Goal: Complete application form

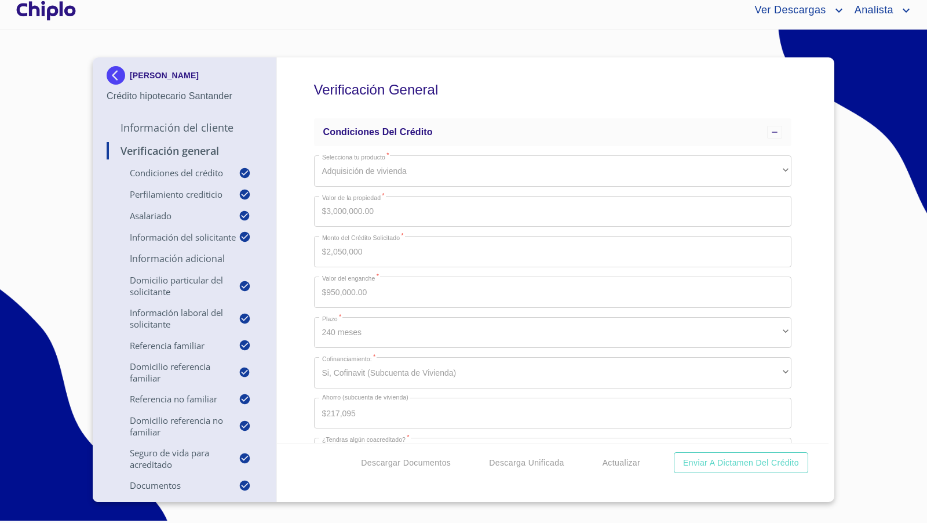
scroll to position [2150, 0]
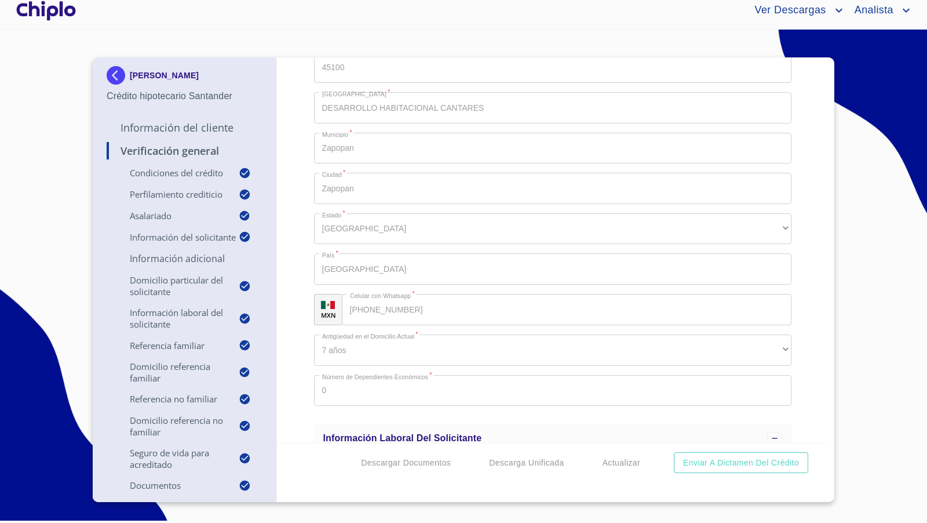
click at [803, 298] on div "Verificación General Condiciones del Crédito Selecciona tu producto   * Adquisi…" at bounding box center [553, 249] width 552 height 385
click at [801, 287] on div "Verificación General Condiciones del Crédito Selecciona tu producto   * Adquisi…" at bounding box center [553, 249] width 552 height 385
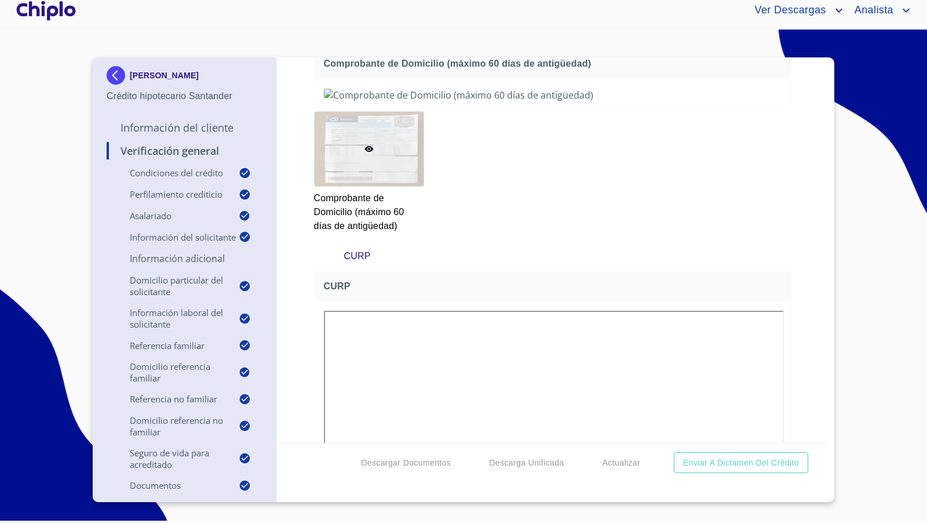
scroll to position [6886, 0]
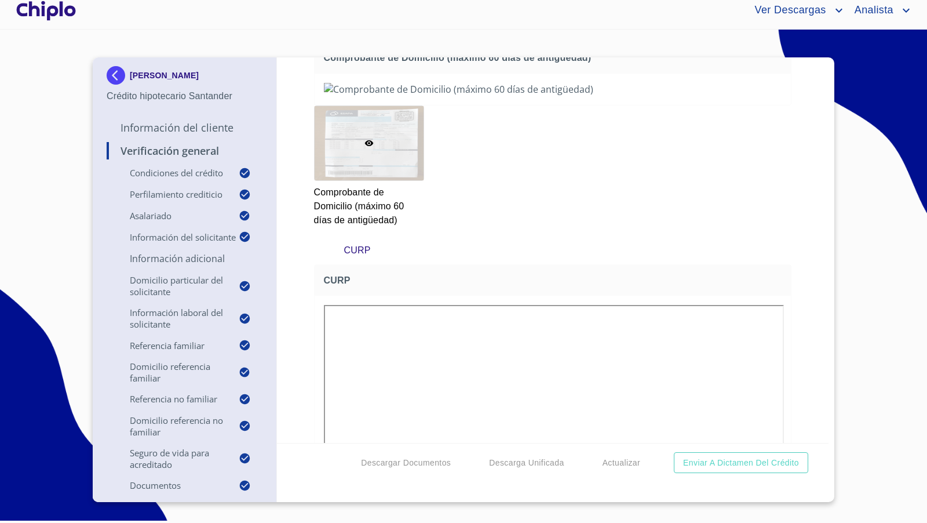
click at [784, 259] on div "Verificación General Condiciones del Crédito Selecciona tu producto   * Adquisi…" at bounding box center [553, 249] width 552 height 385
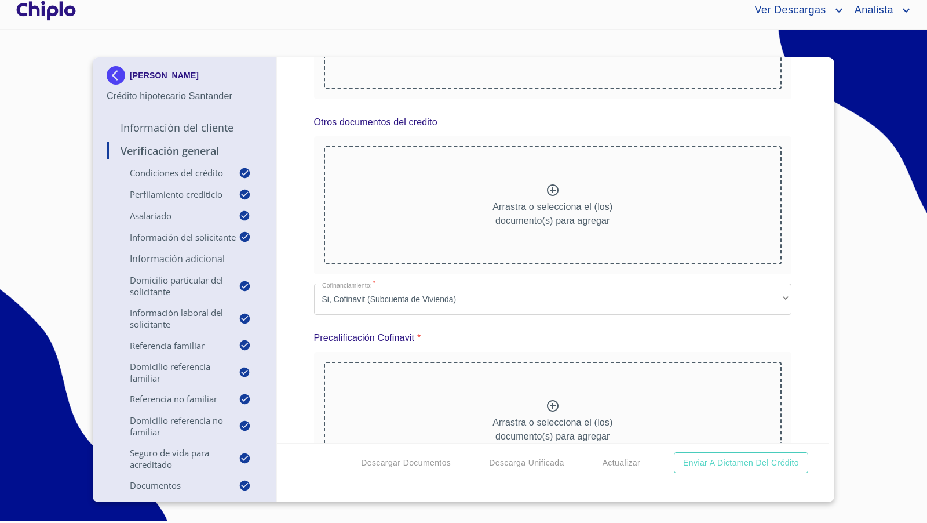
scroll to position [8976, 0]
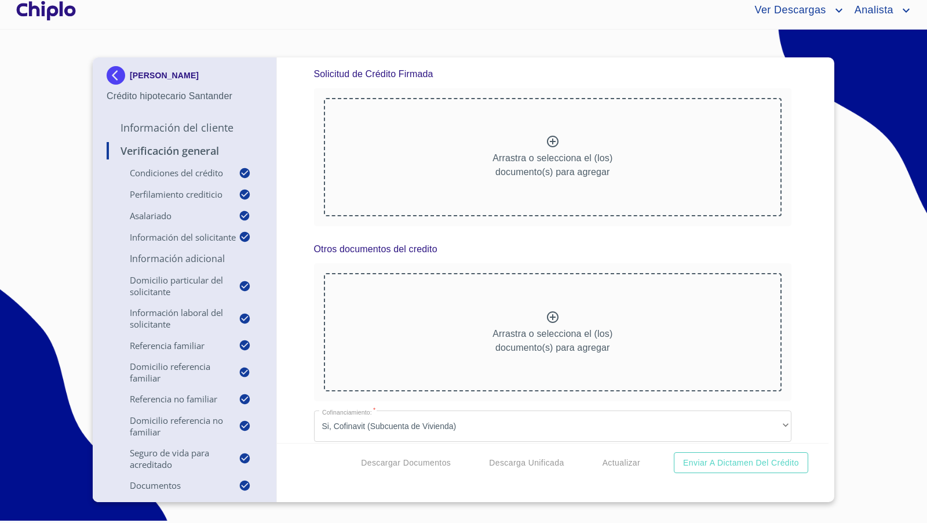
click at [220, 127] on p "Información del Cliente" at bounding box center [185, 128] width 156 height 14
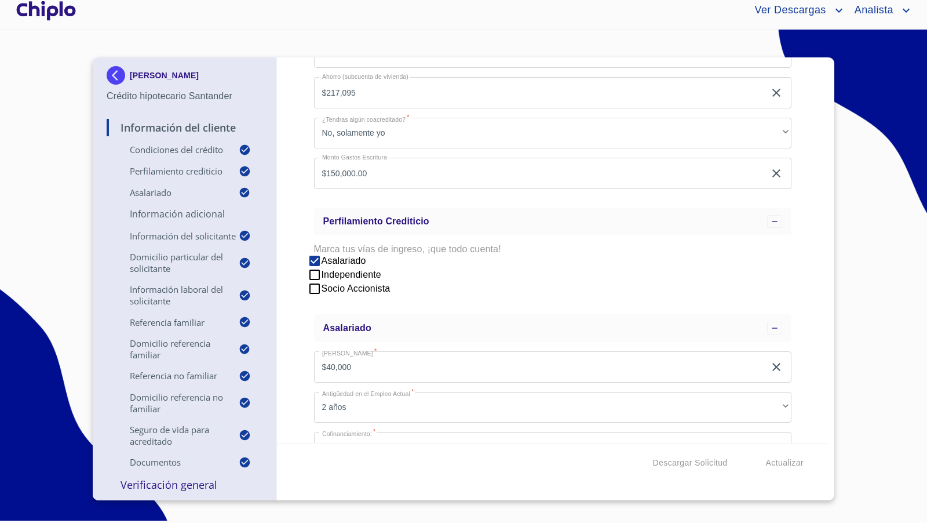
scroll to position [424, 0]
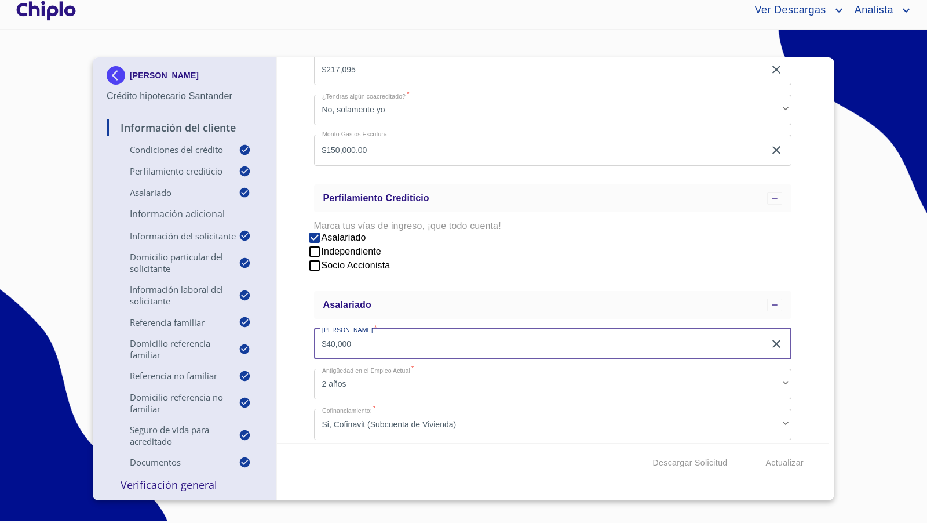
drag, startPoint x: 387, startPoint y: 344, endPoint x: 286, endPoint y: 337, distance: 101.6
click at [286, 337] on div "Información del Cliente Condiciones del Crédito Selecciona tu producto   * Adqu…" at bounding box center [553, 249] width 552 height 385
type input "$60,000"
click at [294, 368] on div "Información del Cliente Condiciones del Crédito Selecciona tu producto   * Adqu…" at bounding box center [553, 249] width 552 height 385
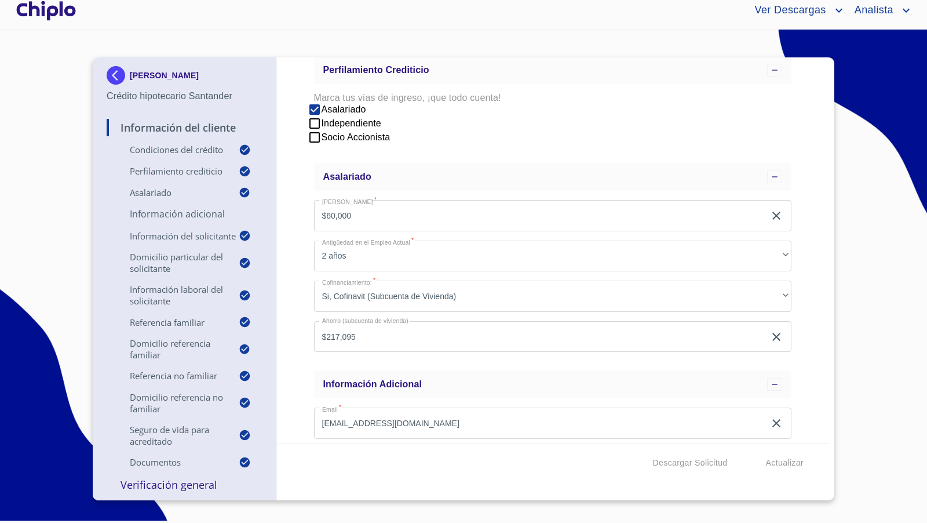
scroll to position [559, 0]
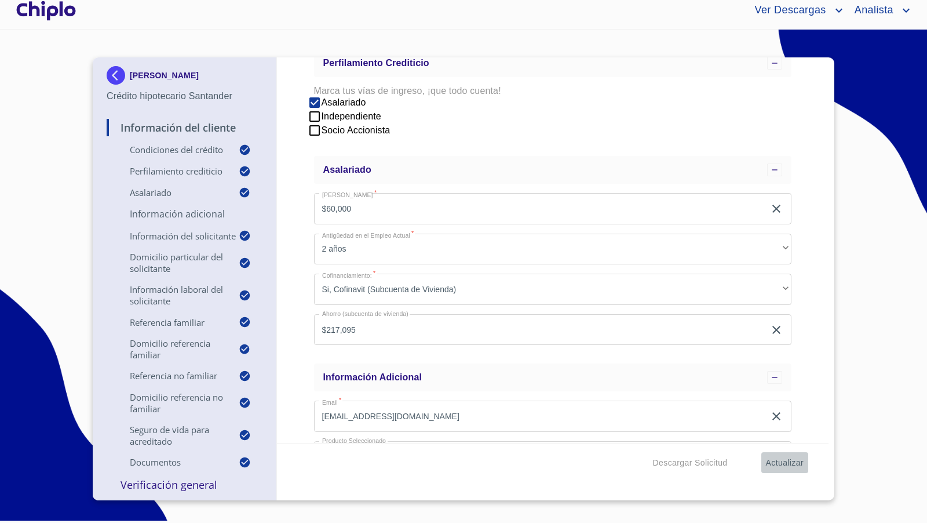
click at [777, 465] on span "Actualizar" at bounding box center [785, 462] width 38 height 14
click at [159, 485] on p "Verificación General" at bounding box center [185, 484] width 156 height 14
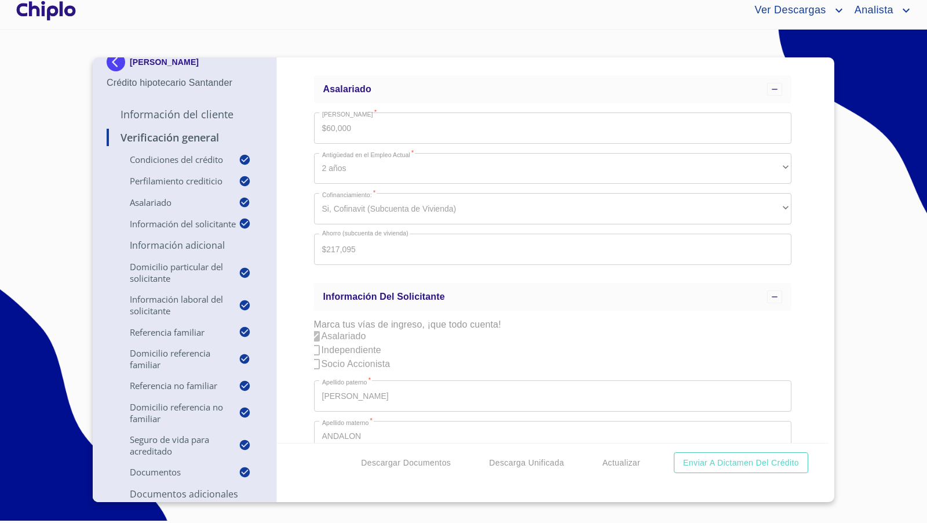
scroll to position [559, 0]
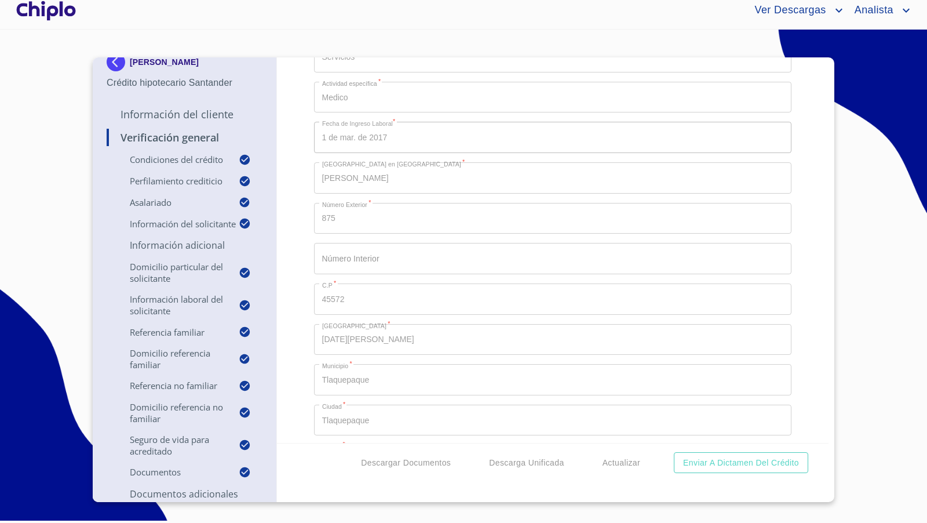
scroll to position [2694, 0]
click at [302, 355] on div "Verificación General Condiciones del Crédito Selecciona tu producto   * Adquisi…" at bounding box center [553, 249] width 552 height 385
click at [297, 308] on div "Verificación General Condiciones del Crédito Selecciona tu producto   * Adquisi…" at bounding box center [553, 249] width 552 height 385
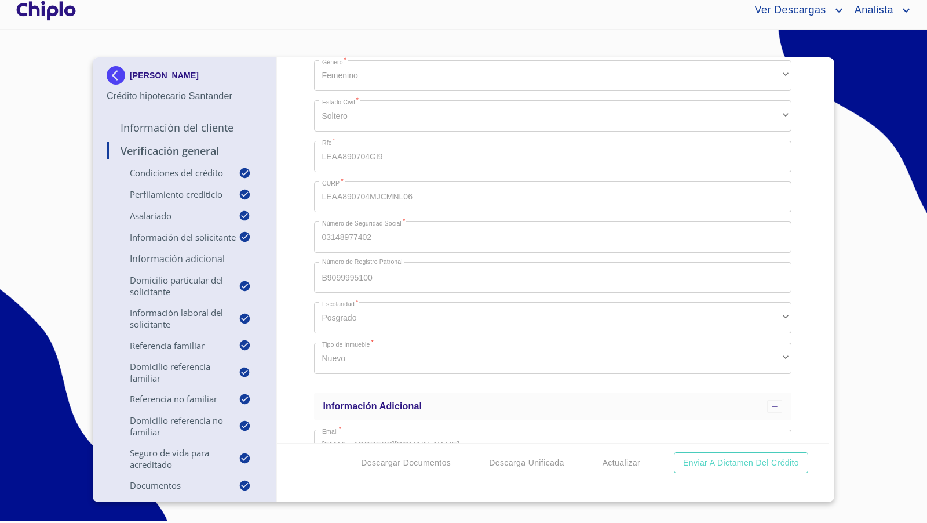
scroll to position [1360, 0]
click at [290, 271] on div "Verificación General Condiciones del Crédito Selecciona tu producto   * Adquisi…" at bounding box center [553, 249] width 552 height 385
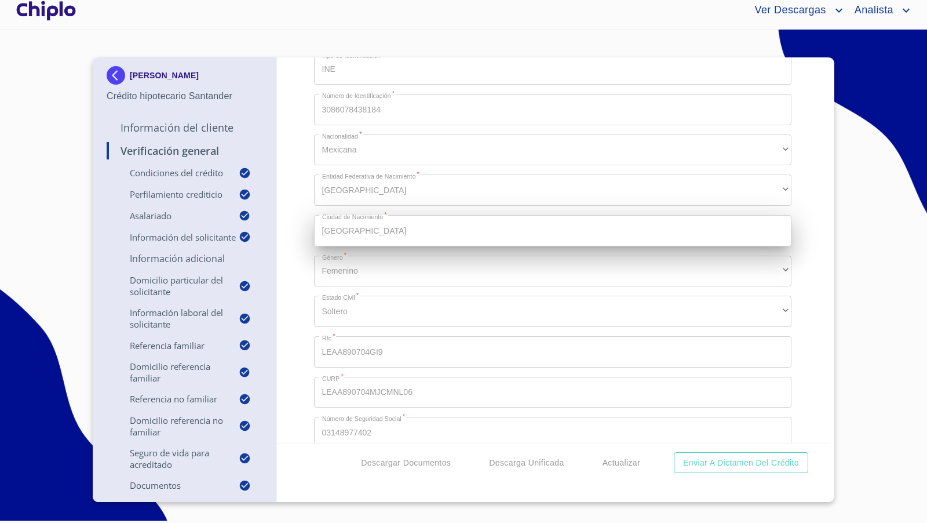
scroll to position [1165, 0]
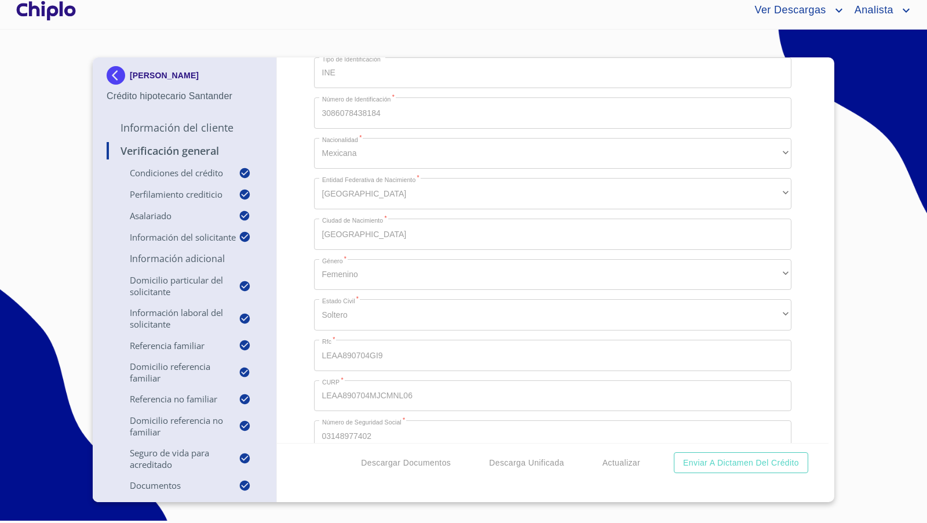
click at [307, 278] on div "Verificación General Condiciones del Crédito Selecciona tu producto   * Adquisi…" at bounding box center [553, 249] width 552 height 385
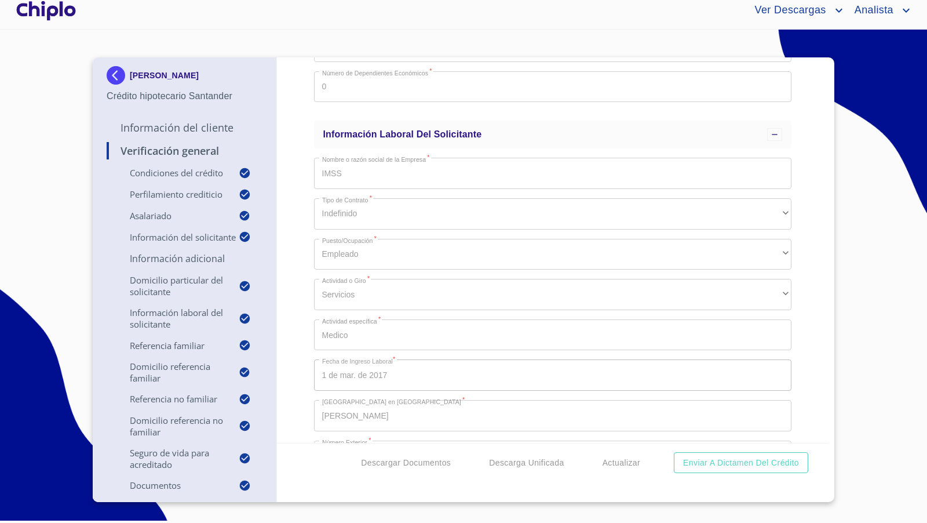
scroll to position [2446, 0]
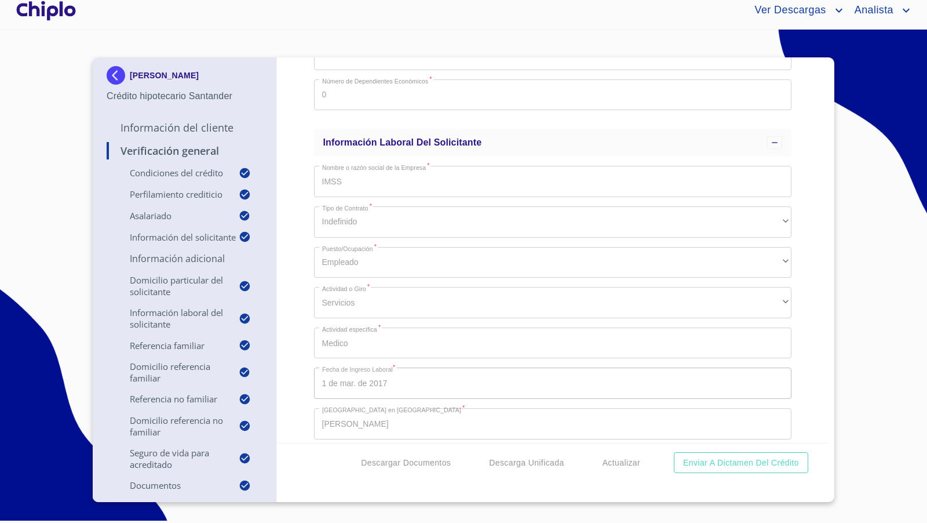
click at [311, 183] on div "Verificación General Condiciones del Crédito Selecciona tu producto   * Adquisi…" at bounding box center [553, 249] width 552 height 385
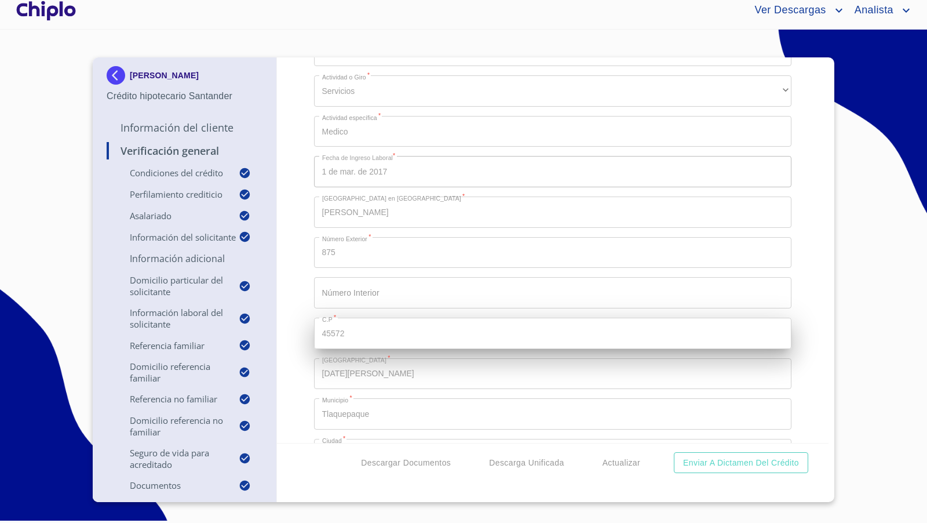
scroll to position [2698, 0]
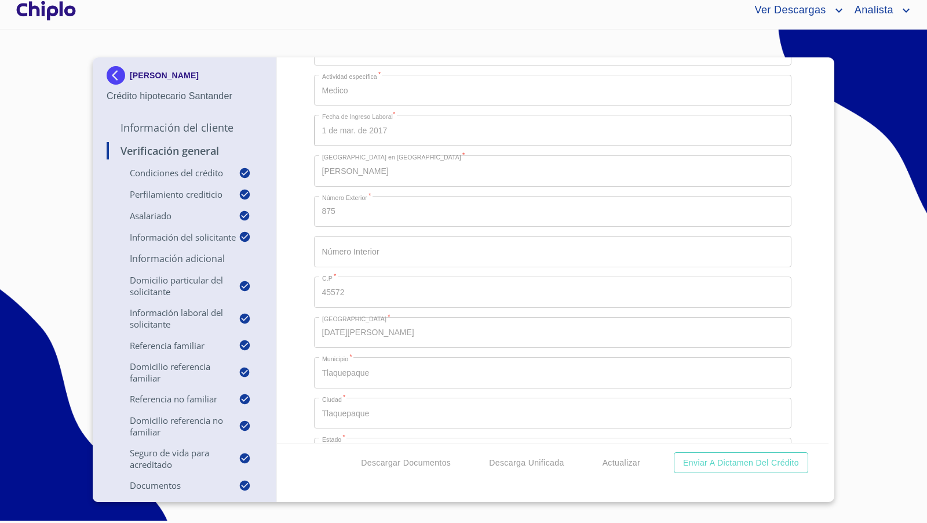
click at [301, 240] on div "Verificación General Condiciones del Crédito Selecciona tu producto   * Adquisi…" at bounding box center [553, 249] width 552 height 385
click at [208, 127] on p "Información del Cliente" at bounding box center [185, 128] width 156 height 14
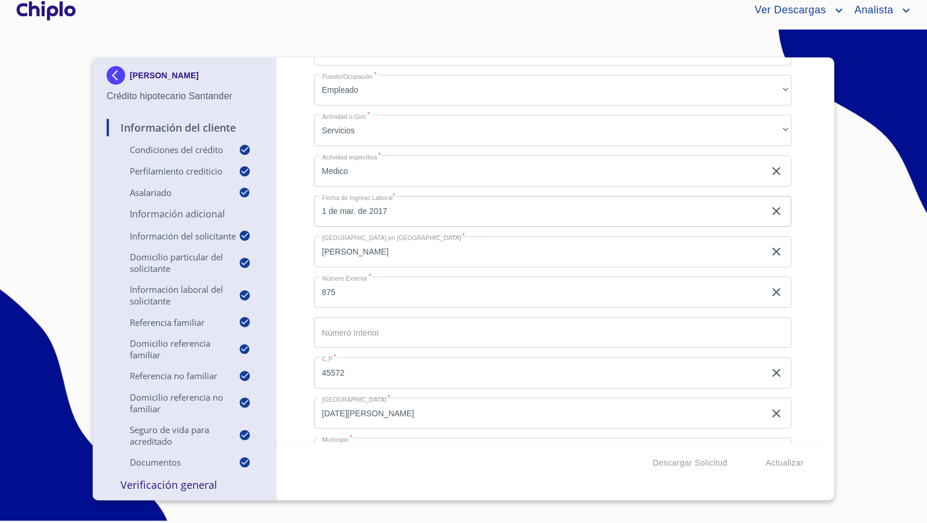
click at [806, 271] on div "Información del Cliente Condiciones del Crédito Selecciona tu producto   * Adqu…" at bounding box center [553, 249] width 552 height 385
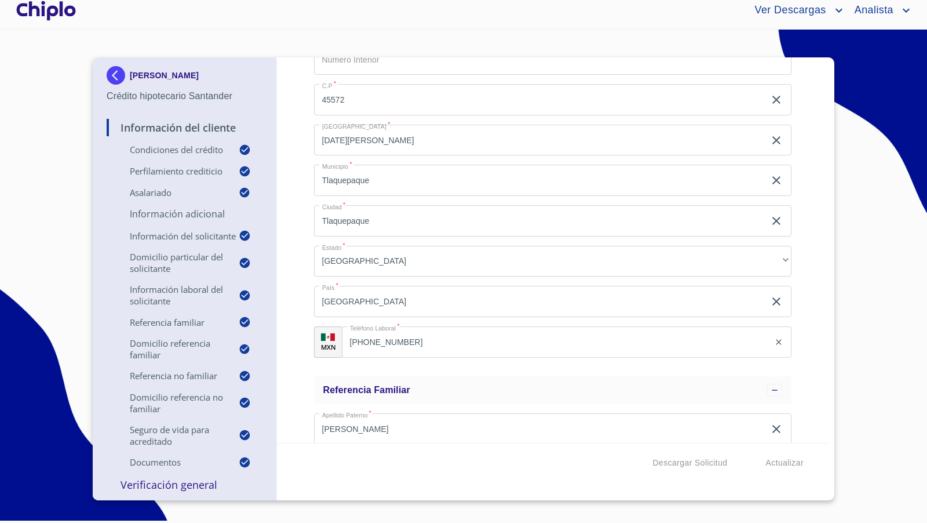
scroll to position [2950, 0]
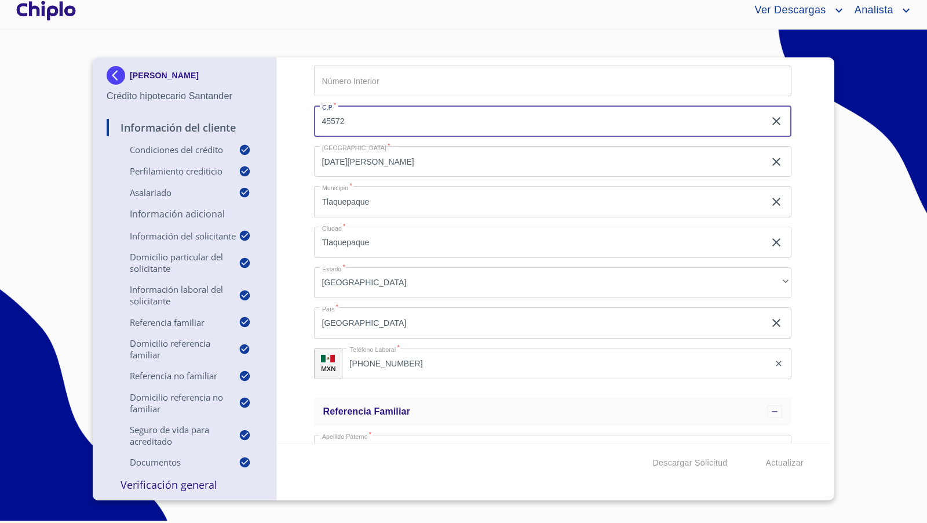
click at [356, 121] on input "45572" at bounding box center [539, 120] width 451 height 31
type input "45527"
click at [304, 134] on div "Información del Cliente Condiciones del Crédito Selecciona tu producto   * Adqu…" at bounding box center [553, 249] width 552 height 385
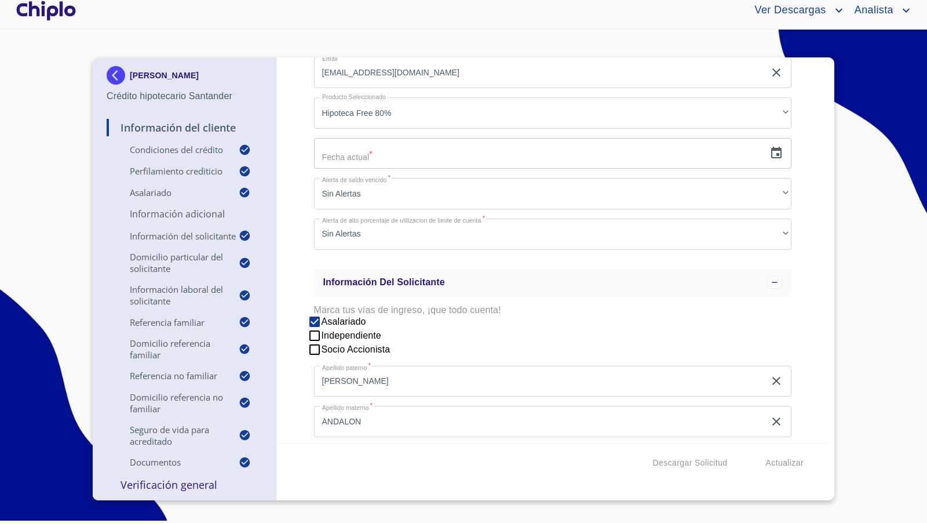
scroll to position [905, 0]
click at [770, 149] on icon "button" at bounding box center [777, 151] width 14 height 14
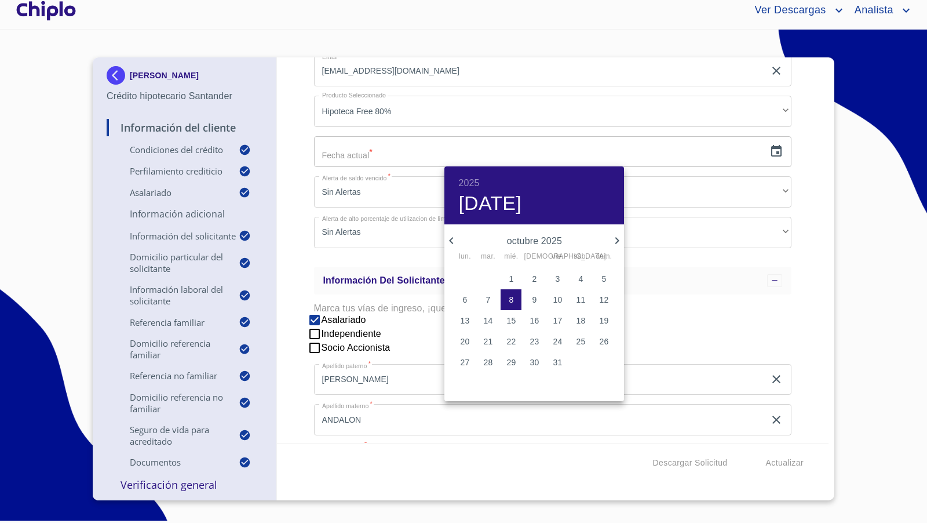
click at [516, 298] on span "8" at bounding box center [511, 300] width 21 height 12
type input "8 de oct. de 2025"
drag, startPoint x: 298, startPoint y: 217, endPoint x: 310, endPoint y: 214, distance: 12.5
click at [300, 216] on div at bounding box center [463, 261] width 927 height 523
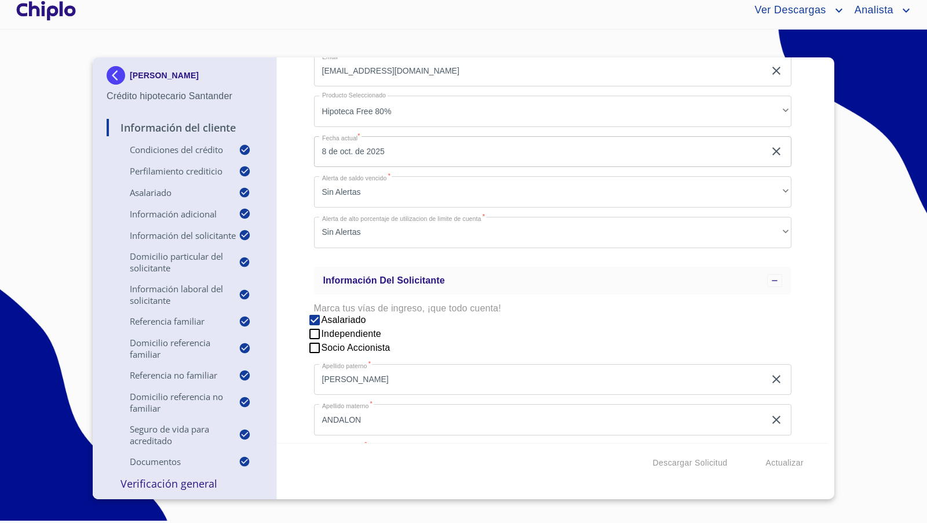
scroll to position [13, 0]
drag, startPoint x: 170, startPoint y: 481, endPoint x: 519, endPoint y: 15, distance: 582.0
click at [170, 481] on p "Verificación General" at bounding box center [185, 483] width 156 height 14
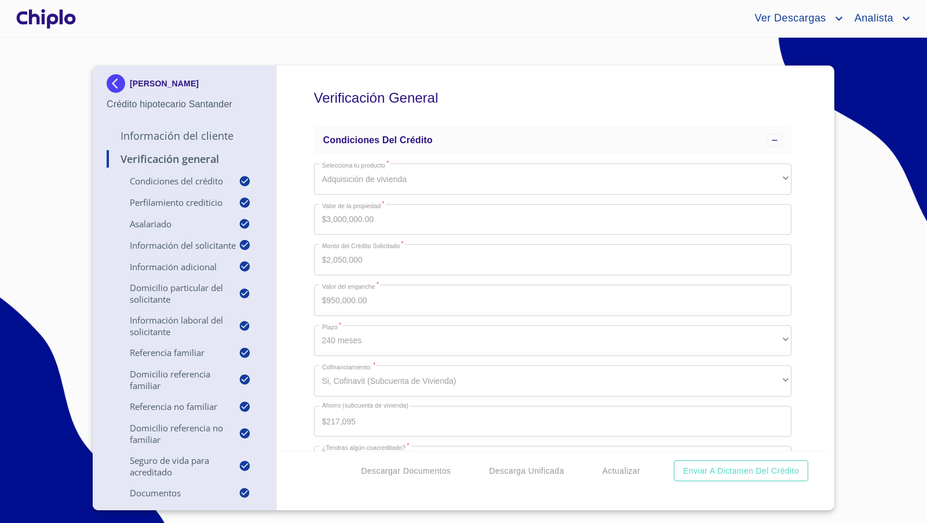
scroll to position [905, 0]
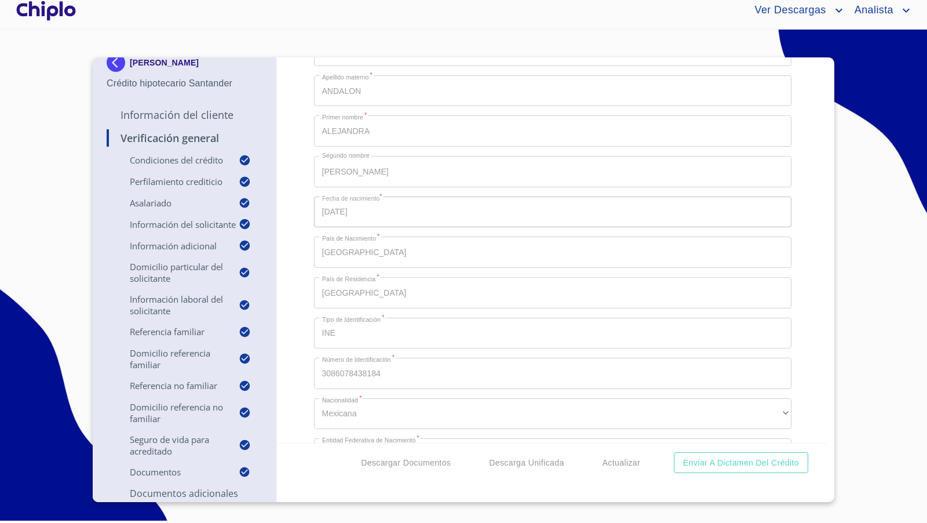
drag, startPoint x: 812, startPoint y: 264, endPoint x: 804, endPoint y: 261, distance: 9.2
click at [812, 264] on div "Verificación General Condiciones del Crédito Selecciona tu producto   * Adquisi…" at bounding box center [553, 249] width 552 height 385
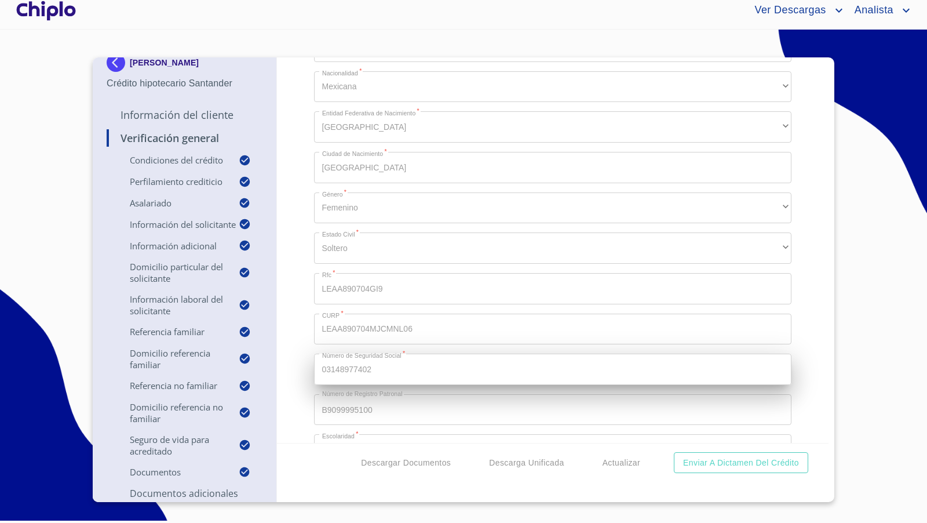
scroll to position [1231, 0]
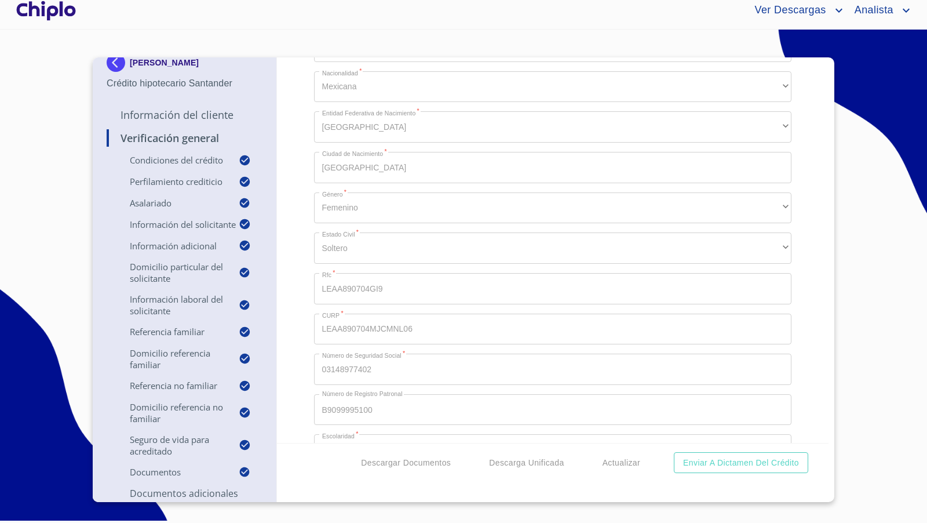
click at [295, 289] on div "Verificación General Condiciones del Crédito Selecciona tu producto   * Adquisi…" at bounding box center [553, 249] width 552 height 385
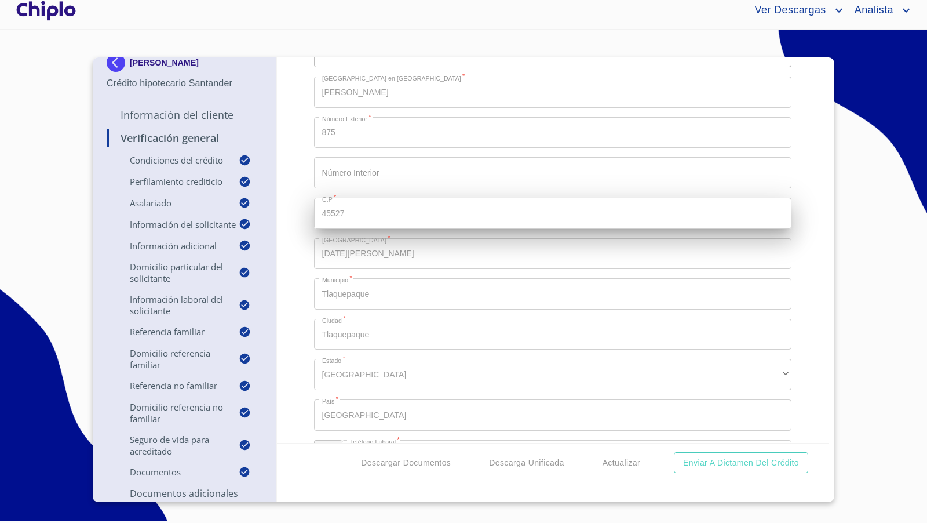
scroll to position [2774, 0]
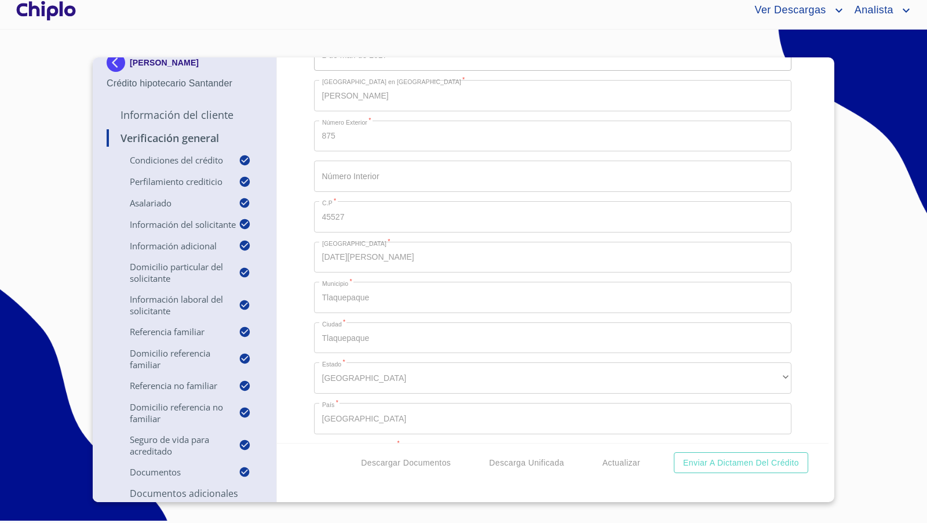
click at [293, 276] on div "Verificación General Condiciones del Crédito Selecciona tu producto   * Adquisi…" at bounding box center [553, 249] width 552 height 385
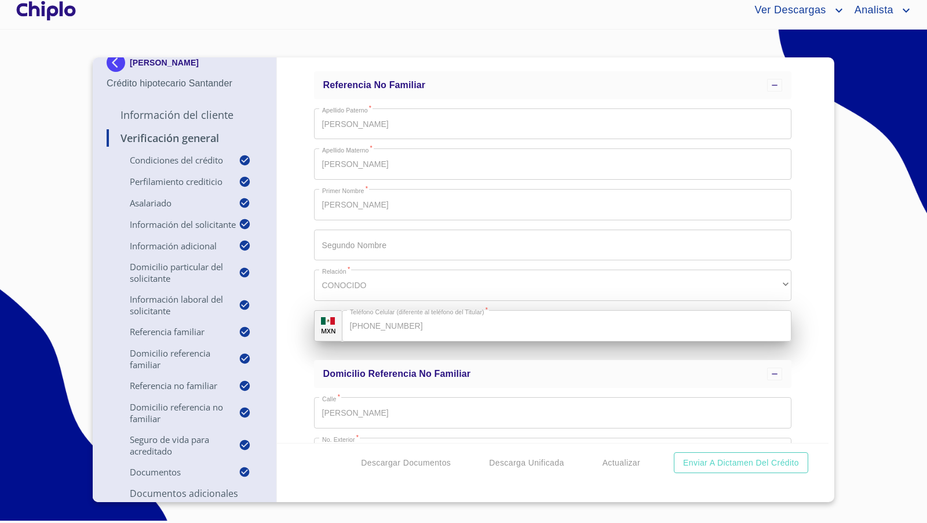
scroll to position [3866, 0]
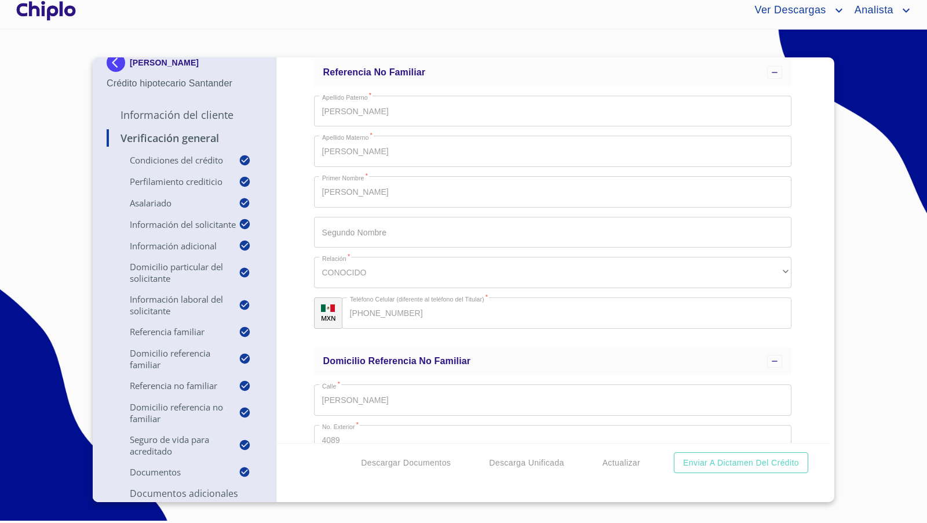
click at [307, 319] on div "Verificación General Condiciones del Crédito Selecciona tu producto   * Adquisi…" at bounding box center [553, 249] width 552 height 385
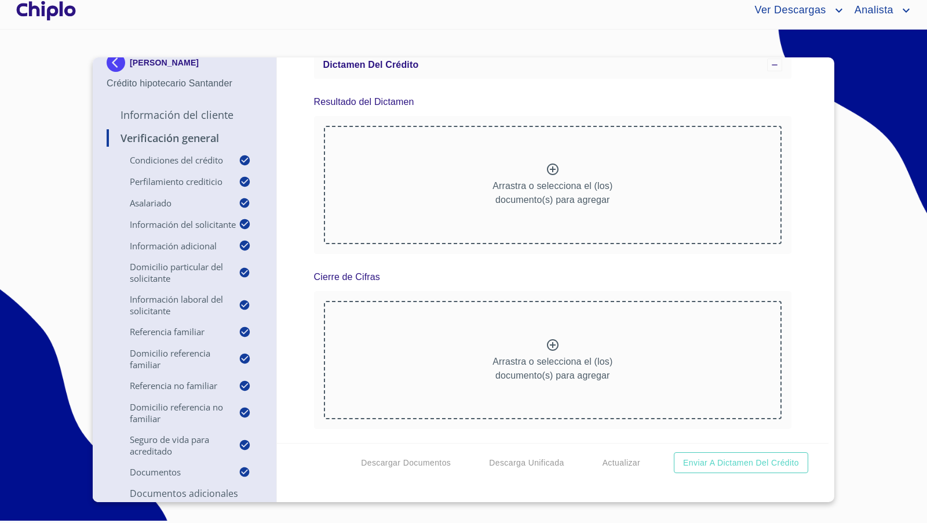
scroll to position [10490, 0]
